Goal: Task Accomplishment & Management: Manage account settings

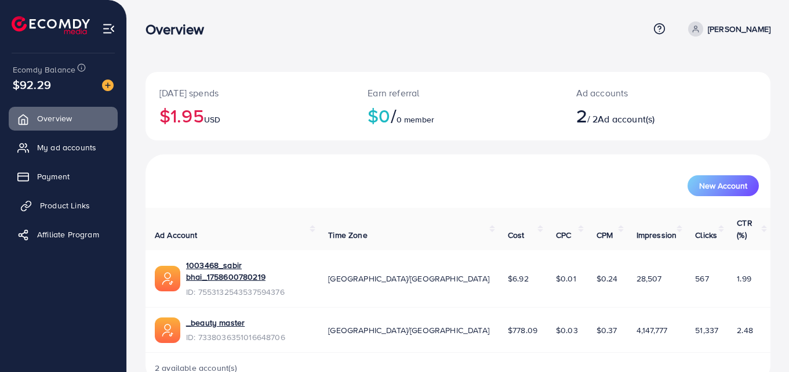
click at [62, 206] on span "Product Links" at bounding box center [65, 205] width 50 height 12
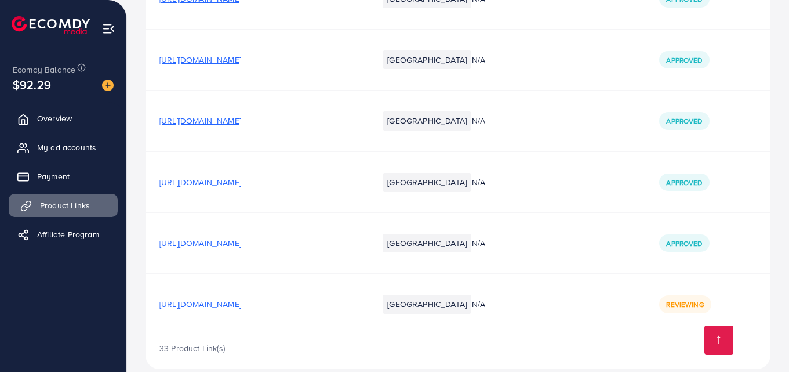
scroll to position [2078, 0]
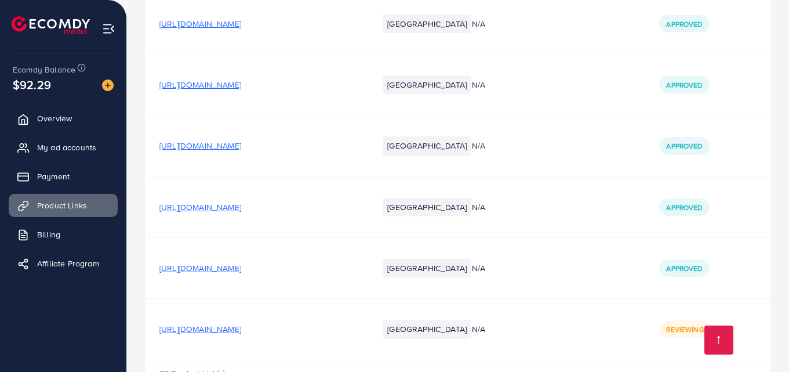
scroll to position [2078, 0]
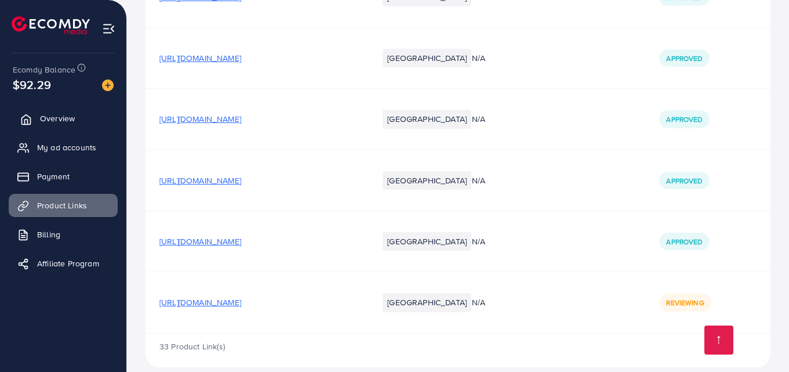
click at [60, 118] on span "Overview" at bounding box center [57, 118] width 35 height 12
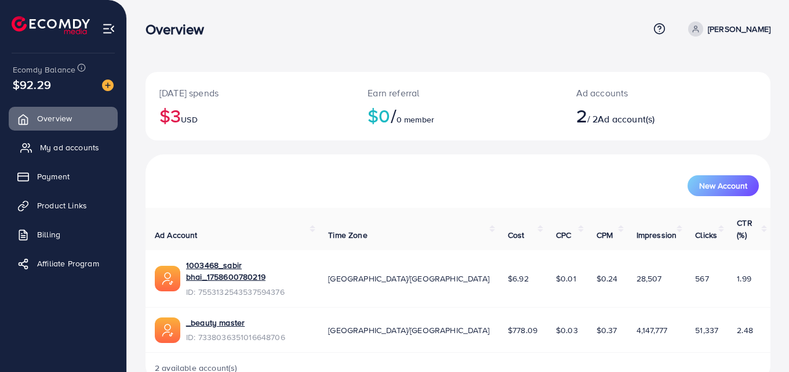
click at [61, 149] on span "My ad accounts" at bounding box center [69, 147] width 59 height 12
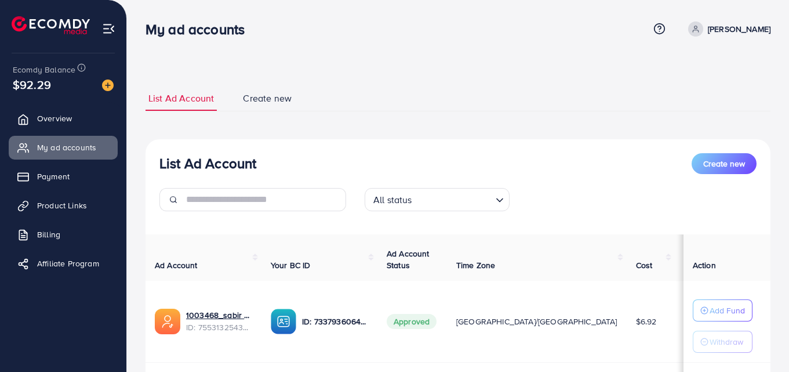
click at [251, 103] on span "Create new" at bounding box center [267, 98] width 49 height 13
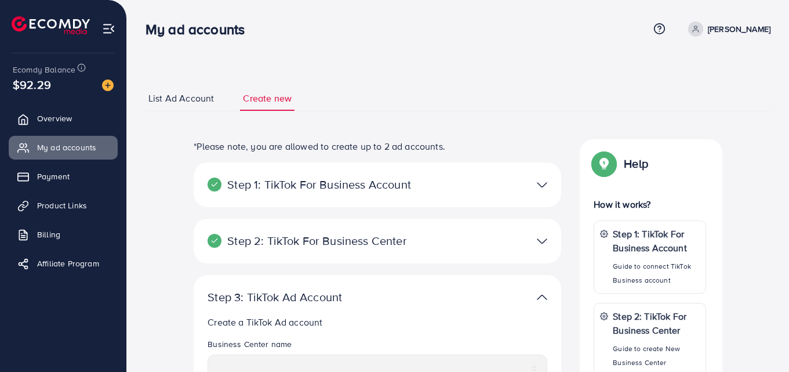
click at [188, 98] on span "List Ad Account" at bounding box center [181, 98] width 66 height 13
